Goal: Navigation & Orientation: Go to known website

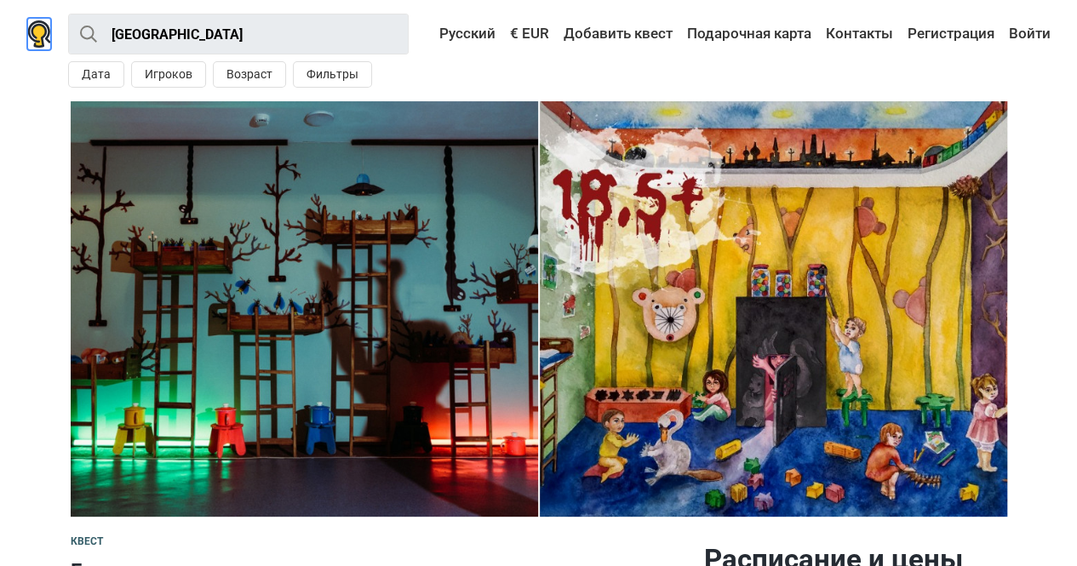
click at [35, 35] on img at bounding box center [39, 33] width 24 height 27
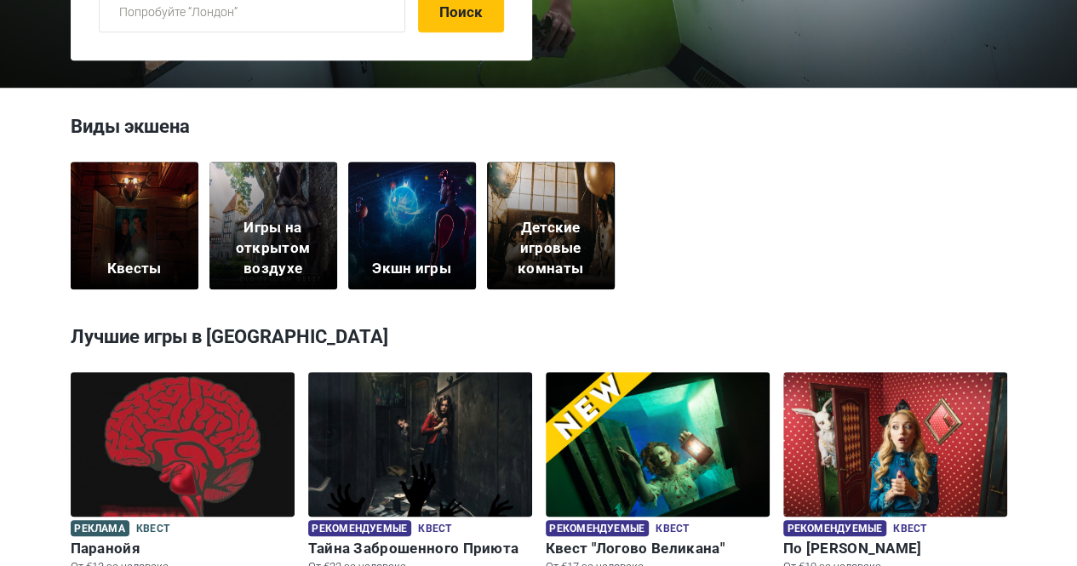
scroll to position [431, 0]
